Goal: Contribute content: Contribute content

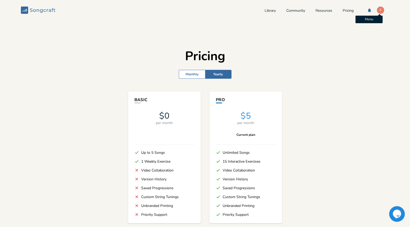
click at [377, 8] on div "F" at bounding box center [381, 10] width 8 height 8
click at [346, 7] on div "Library Community Resources Pricing F Account Settings Chat with Support Sign O…" at bounding box center [327, 10] width 125 height 8
click at [345, 9] on link "Pricing" at bounding box center [348, 11] width 11 height 4
click at [28, 11] on rect at bounding box center [24, 10] width 7 height 7
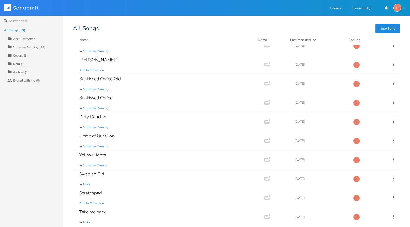
scroll to position [97, 0]
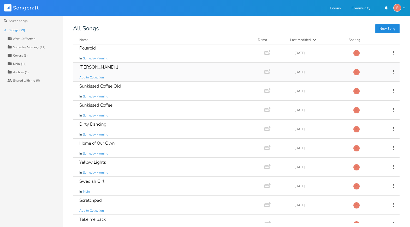
click at [145, 71] on div "[PERSON_NAME] 1 Add to Collection" at bounding box center [167, 72] width 177 height 19
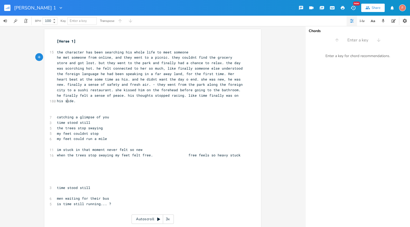
click at [160, 99] on pre "he met someone from online, and they went to a picnic. they couldnt find the gr…" at bounding box center [150, 79] width 188 height 49
click at [184, 104] on pre "​" at bounding box center [150, 106] width 188 height 5
click at [197, 100] on pre "he met someone from online, and they went to a picnic. they couldnt find the gr…" at bounding box center [150, 79] width 188 height 49
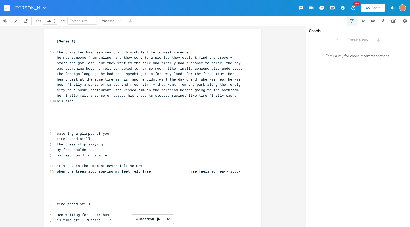
click at [7, 8] on icon "button" at bounding box center [7, 8] width 1 height 1
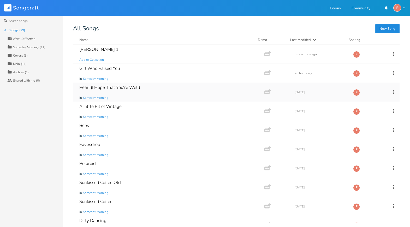
click at [172, 91] on div "Pearl (I Hope That You're Well) in Someday Morning" at bounding box center [167, 92] width 177 height 19
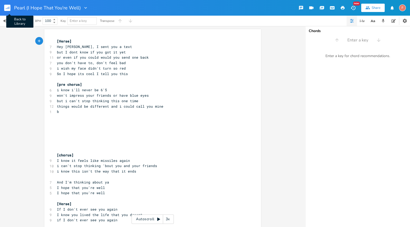
click at [7, 6] on rect "button" at bounding box center [7, 8] width 6 height 6
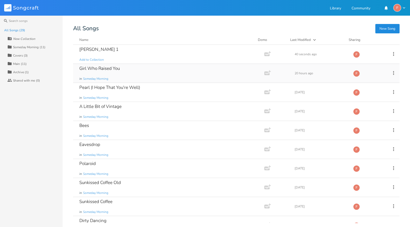
click at [157, 71] on div "Girl Who Raised You in Someday Morning" at bounding box center [167, 73] width 177 height 19
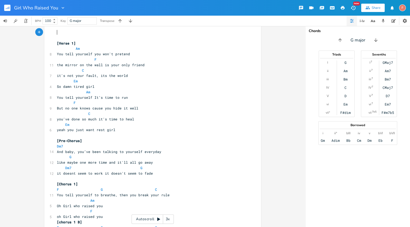
scroll to position [94, 0]
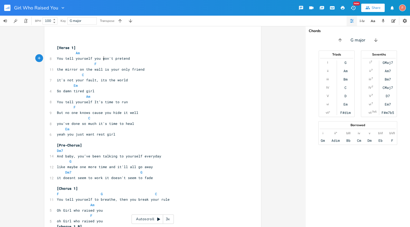
click at [102, 59] on span "You tell yourself you won't pretend" at bounding box center [93, 58] width 73 height 5
type textarea "d"
type textarea "w"
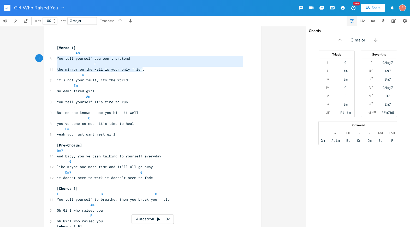
drag, startPoint x: 153, startPoint y: 70, endPoint x: 47, endPoint y: 57, distance: 106.5
type textarea "You tell yourself you won't pretend F the mirror on the wall is your only friend"
click at [95, 65] on pre "F" at bounding box center [150, 63] width 188 height 5
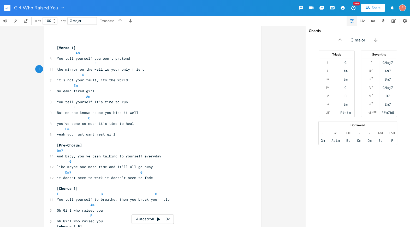
click at [57, 69] on span "the mirror on the wall is your only friend" at bounding box center [101, 69] width 88 height 5
type textarea "T"
click at [184, 69] on pre "The mirror on the wall is your only friend" at bounding box center [150, 69] width 188 height 5
click at [185, 80] on pre "it's not your fault, its the world" at bounding box center [150, 80] width 188 height 5
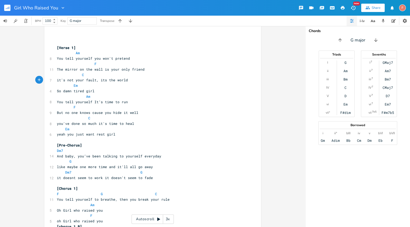
click at [172, 102] on pre "You tell yourself It’s time to run" at bounding box center [150, 101] width 188 height 5
click at [173, 111] on pre "But no one knows cause you hide it well" at bounding box center [150, 112] width 188 height 5
click at [105, 102] on span "You tell yourself It’s time to run" at bounding box center [92, 102] width 71 height 5
type textarea "time"
click at [105, 102] on span "You tell yourself It’s time to run" at bounding box center [92, 102] width 71 height 5
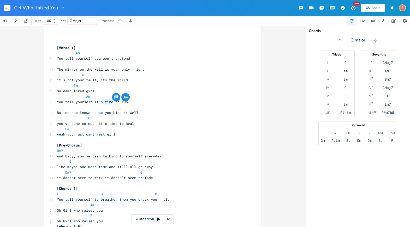
click at [106, 111] on span "But no one knows cause you hide it well" at bounding box center [97, 112] width 81 height 5
click at [105, 101] on span "You tell yourself It’s time to run" at bounding box center [92, 102] width 71 height 5
type textarea "time"
click at [105, 101] on span "You tell yourself It’s time to run" at bounding box center [92, 102] width 71 height 5
click at [105, 109] on pre "F" at bounding box center [150, 107] width 188 height 5
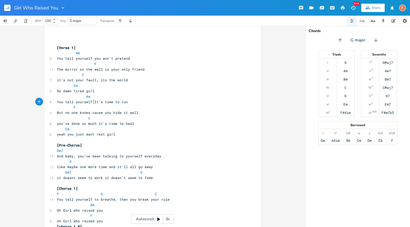
click at [92, 102] on span "You tell yourself It’s time to run" at bounding box center [92, 102] width 71 height 5
click at [105, 102] on span "You tell yourself It’s time to run" at bounding box center [92, 102] width 71 height 5
type textarea "time"
click at [105, 102] on span "You tell yourself It’s time to run" at bounding box center [92, 102] width 71 height 5
click at [105, 114] on span "But no one knows cause you hide it well" at bounding box center [97, 112] width 81 height 5
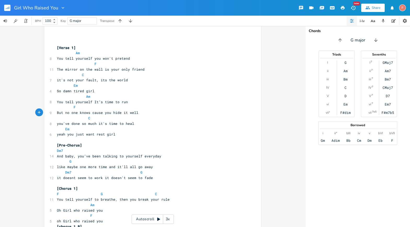
click at [105, 102] on span "You tell yourself It’s time to run" at bounding box center [92, 102] width 71 height 5
type textarea "time"
click at [57, 48] on span "[Verse 1]" at bounding box center [66, 47] width 19 height 5
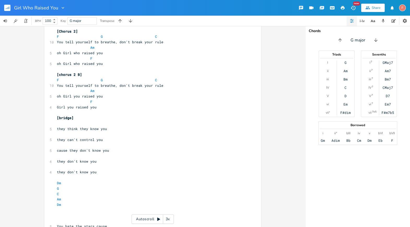
scroll to position [463, 0]
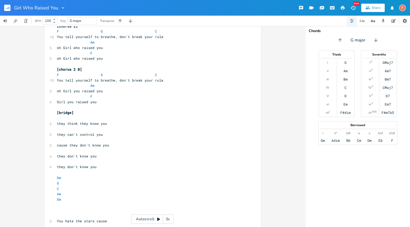
type textarea "[Lorem 4] Ip Dol sita consecte adi eli's doeiusm T Inc utlabo et dol magn al en…"
click at [105, 168] on pre "they don't know you" at bounding box center [150, 166] width 188 height 5
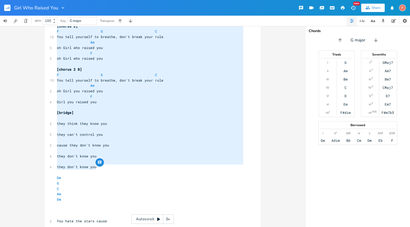
click at [100, 102] on pre "Girl you raised you" at bounding box center [150, 101] width 188 height 5
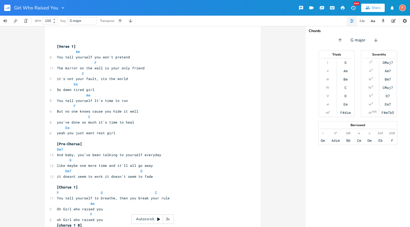
scroll to position [98, 0]
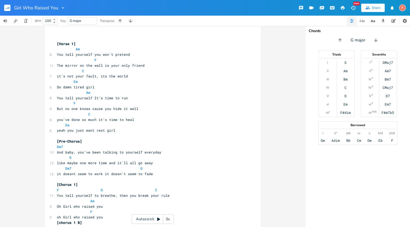
click at [58, 76] on span "it's not your fault, its the world" at bounding box center [92, 76] width 71 height 5
type textarea "I"
click at [106, 98] on span "You tell yourself It’s time to run" at bounding box center [92, 98] width 71 height 5
type textarea "time"
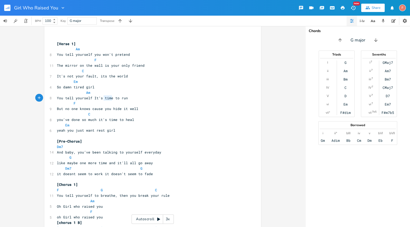
click at [106, 98] on span "You tell yourself It’s time to run" at bounding box center [92, 98] width 71 height 5
click at [154, 95] on pre "Am" at bounding box center [150, 92] width 188 height 5
click at [163, 100] on pre "You tell yourself It’s time to run" at bounding box center [150, 98] width 188 height 5
type textarea "F"
drag, startPoint x: 149, startPoint y: 98, endPoint x: 42, endPoint y: 97, distance: 106.8
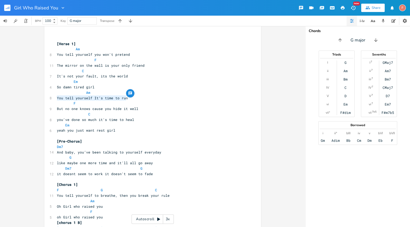
click at [40, 96] on div "Am E A D G B E Previous 1 of 25 Next Play F E A D G B E × Previous 1 of 19 Next…" at bounding box center [152, 126] width 305 height 201
type textarea "You tell yourself It’s time to run"
click at [104, 96] on span "You tell yourself It’s time to run" at bounding box center [92, 98] width 71 height 5
click at [126, 99] on pre "You tell yourself It’s time to run" at bounding box center [150, 98] width 188 height 5
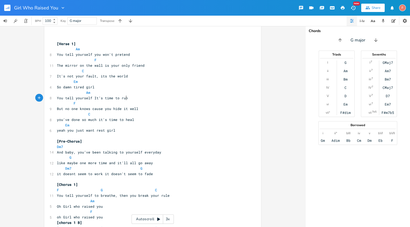
click at [134, 97] on pre "You tell yourself It’s time to run" at bounding box center [150, 98] width 188 height 5
click at [104, 99] on span "You tell yourself It’s time to run" at bounding box center [92, 98] width 71 height 5
type textarea "time"
click at [104, 99] on span "You tell yourself It’s time to run" at bounding box center [92, 98] width 71 height 5
click at [160, 97] on pre "You tell yourself It’s time to run" at bounding box center [150, 98] width 188 height 5
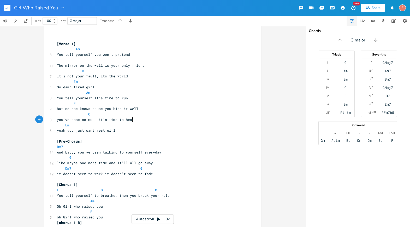
click at [138, 118] on pre "you've done so much it's time to heal" at bounding box center [150, 119] width 188 height 5
click at [134, 130] on pre "yeah you just want rest girl" at bounding box center [150, 130] width 188 height 5
click at [90, 130] on span "yeah you just want rest girl" at bounding box center [86, 130] width 58 height 5
type textarea "need"
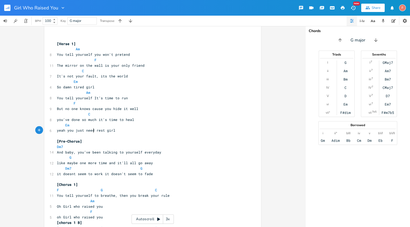
scroll to position [0, 7]
click at [150, 97] on pre "You tell yourself It’s time to run" at bounding box center [150, 98] width 188 height 5
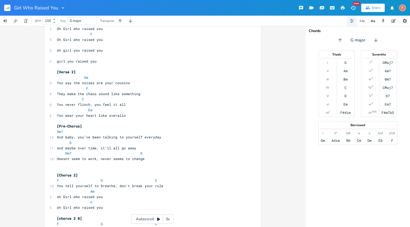
scroll to position [160, 0]
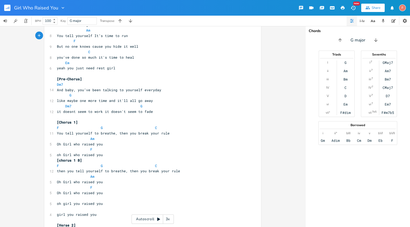
click at [176, 95] on pre "G" at bounding box center [150, 95] width 188 height 5
click at [175, 89] on pre "And baby, you’ve been talking to yourself everyday" at bounding box center [150, 89] width 188 height 5
click at [180, 133] on pre "You tell yourself to breathe, then you break your rule" at bounding box center [150, 133] width 188 height 5
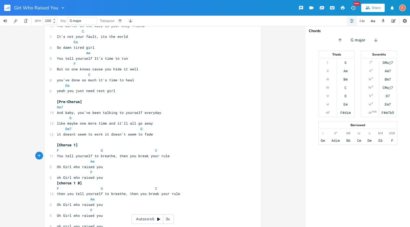
scroll to position [138, 0]
click at [143, 55] on pre "You tell yourself It’s time to run" at bounding box center [150, 57] width 188 height 5
click at [134, 57] on pre "You tell yourself It’s time to run" at bounding box center [150, 57] width 188 height 5
click at [130, 57] on pre "You tell yourself It’s time to run" at bounding box center [150, 57] width 188 height 5
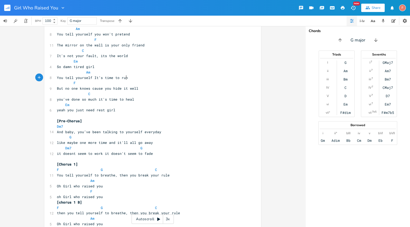
scroll to position [117, 0]
click at [150, 77] on pre "You tell yourself It’s time to run" at bounding box center [150, 78] width 188 height 5
click at [171, 127] on pre "Dm7" at bounding box center [150, 127] width 188 height 5
click at [181, 136] on pre "G" at bounding box center [150, 137] width 188 height 5
click at [171, 130] on pre "And baby, you’ve been talking to yourself everyday" at bounding box center [150, 132] width 188 height 5
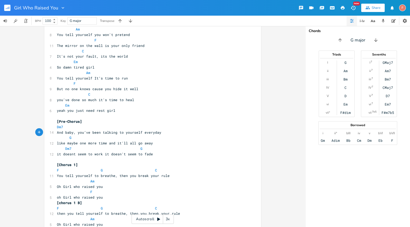
click at [176, 131] on pre "And baby, you’ve been talking to yourself everyday" at bounding box center [150, 132] width 188 height 5
click at [178, 144] on pre "like maybe one more time and it'll all go away" at bounding box center [150, 143] width 188 height 5
click at [178, 127] on pre "Dm7" at bounding box center [150, 127] width 188 height 5
click at [178, 154] on pre "it doesnt seem to work it doesn't seem to fade" at bounding box center [150, 154] width 188 height 5
click at [188, 157] on pre at bounding box center [150, 159] width 188 height 5
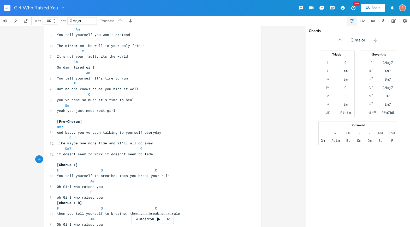
click at [188, 157] on pre at bounding box center [150, 159] width 188 height 5
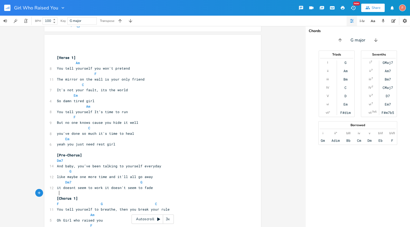
scroll to position [82, 0]
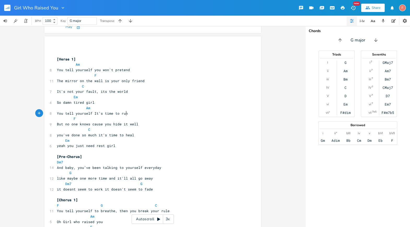
click at [187, 112] on pre "You tell yourself It’s time to run" at bounding box center [150, 113] width 188 height 5
click at [185, 112] on pre "You tell yourself It’s time to run" at bounding box center [150, 113] width 188 height 5
type textarea "go"
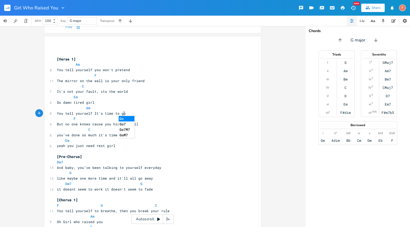
click at [206, 104] on pre "So damn tired girl" at bounding box center [150, 102] width 188 height 5
click at [176, 136] on pre "you've done so much it's time to heal" at bounding box center [150, 135] width 188 height 5
click at [176, 147] on pre "yeah you just need rest girl" at bounding box center [150, 145] width 188 height 5
click at [178, 149] on pre "​" at bounding box center [150, 151] width 188 height 5
click at [177, 146] on pre "yeah you just need rest girl" at bounding box center [150, 145] width 188 height 5
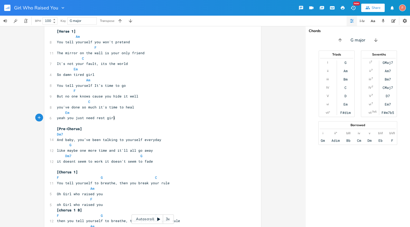
scroll to position [109, 0]
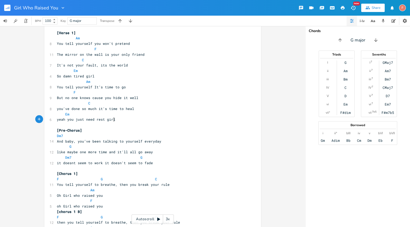
click at [187, 123] on pre "​" at bounding box center [150, 124] width 188 height 5
click at [179, 120] on pre "yeah you just need rest girl" at bounding box center [150, 119] width 188 height 5
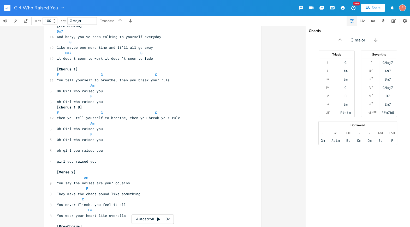
scroll to position [213, 0]
type textarea "You t"
drag, startPoint x: 66, startPoint y: 81, endPoint x: 50, endPoint y: 81, distance: 15.4
click at [56, 81] on div "11 You tell yourself to breathe, then you break your rule" at bounding box center [150, 80] width 188 height 5
click at [61, 78] on span "You tell yourself to breathe, then you break your rule" at bounding box center [113, 80] width 113 height 5
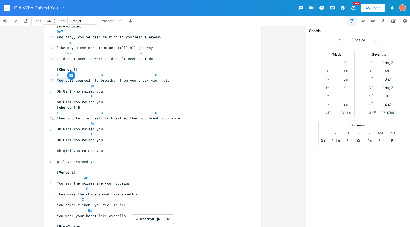
scroll to position [0, 0]
click at [58, 80] on span "You tell yourself to breathe, then you break your rule" at bounding box center [113, 80] width 113 height 5
type textarea "You"
click at [58, 80] on span "You tell yourself to breathe, then you break your rule" at bounding box center [113, 80] width 113 height 5
click at [106, 83] on pre "Am" at bounding box center [150, 85] width 188 height 5
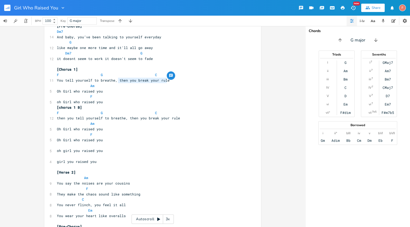
type textarea "then you break your rule"
drag, startPoint x: 116, startPoint y: 81, endPoint x: 186, endPoint y: 80, distance: 70.0
click at [186, 80] on pre "You tell yourself to breathe, then you break your rule" at bounding box center [150, 80] width 188 height 5
type textarea "then you break your rule"
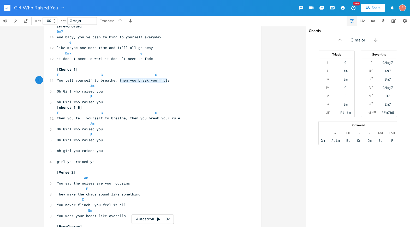
drag, startPoint x: 195, startPoint y: 81, endPoint x: 115, endPoint y: 80, distance: 80.1
click at [115, 80] on pre "You tell yourself to breathe, then you break your rule" at bounding box center [150, 80] width 188 height 5
click at [137, 80] on span "You tell yourself to breathe, then you break your rule" at bounding box center [113, 80] width 113 height 5
type textarea "break"
click at [137, 80] on span "You tell yourself to breathe, then you break your rule" at bounding box center [113, 80] width 113 height 5
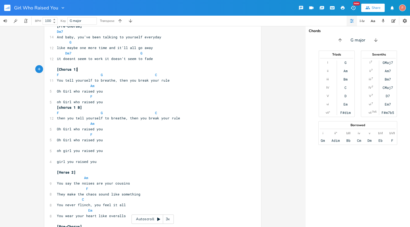
click at [133, 67] on pre "[Chorus 1]" at bounding box center [150, 69] width 188 height 5
